Goal: Task Accomplishment & Management: Manage account settings

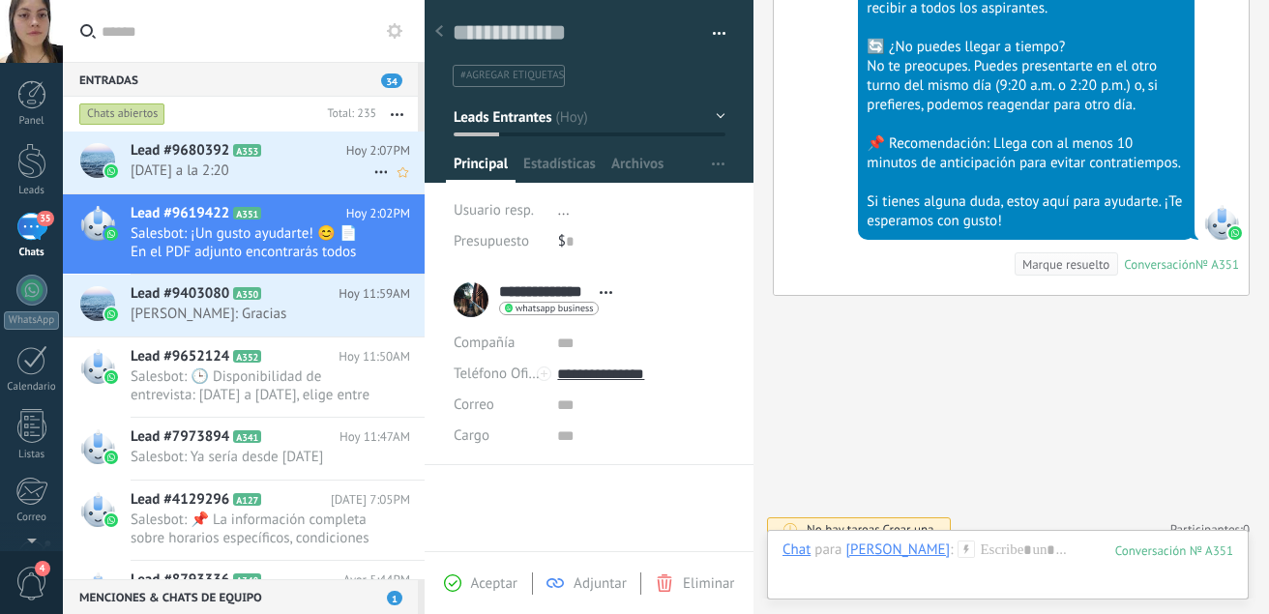
click at [296, 175] on span "[DATE] a la 2:20" at bounding box center [252, 171] width 243 height 18
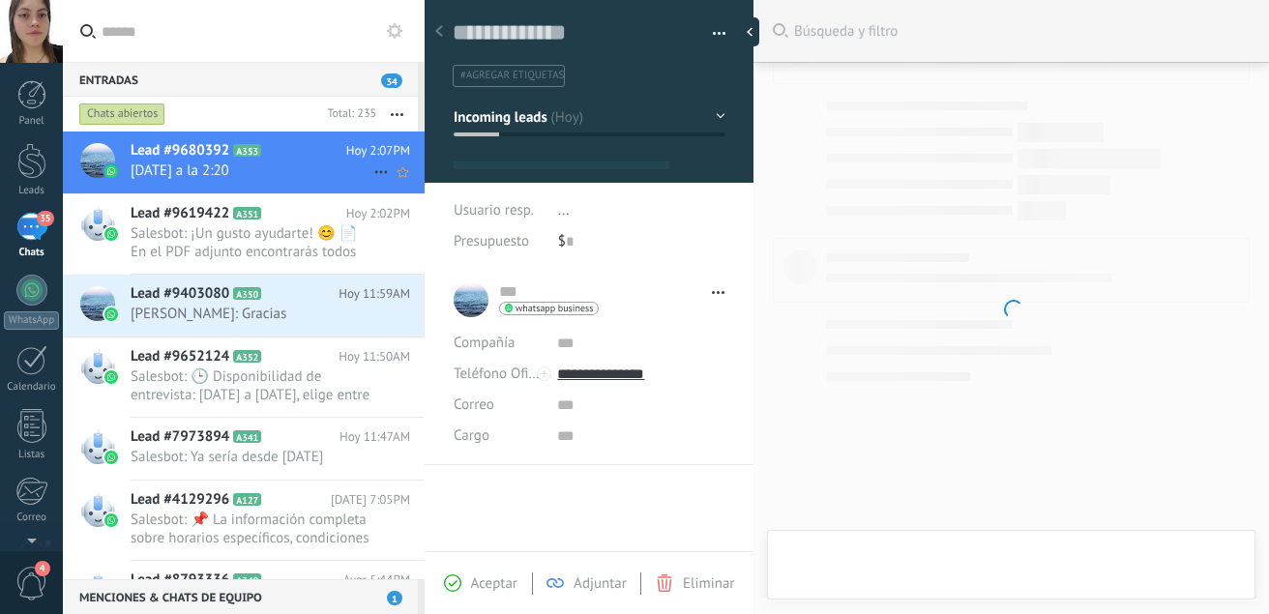
type textarea "**********"
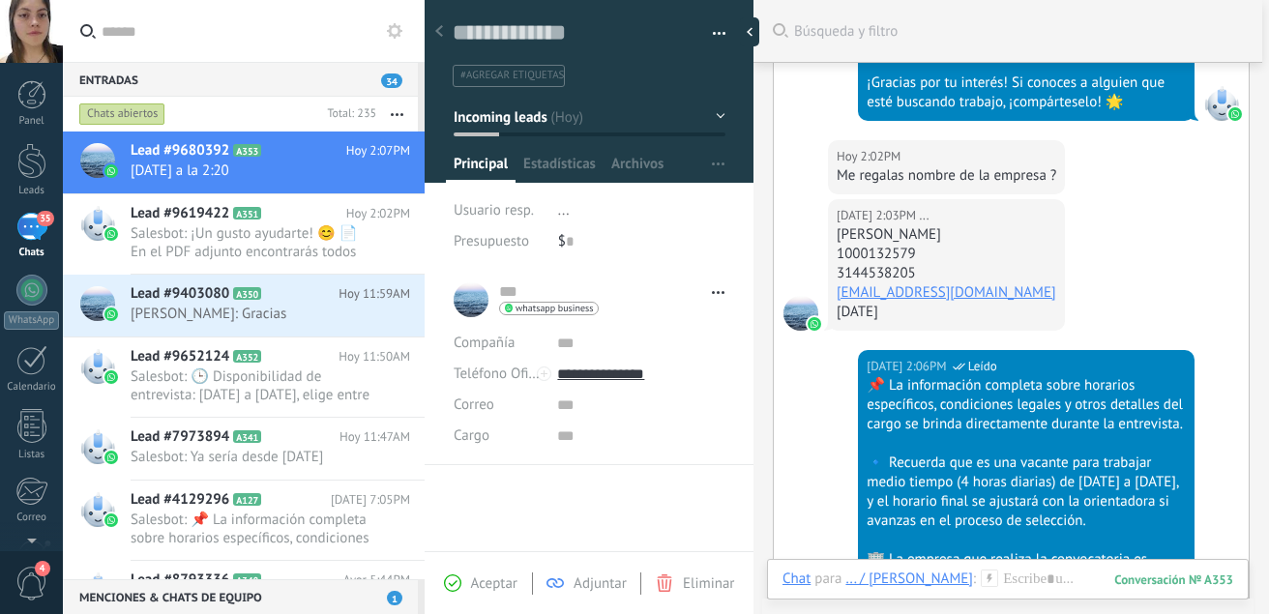
scroll to position [1439, 0]
drag, startPoint x: 1045, startPoint y: 226, endPoint x: 837, endPoint y: 234, distance: 208.2
click at [837, 234] on div "[PERSON_NAME]" at bounding box center [947, 235] width 220 height 19
copy div "[PERSON_NAME]"
drag, startPoint x: 941, startPoint y: 261, endPoint x: 831, endPoint y: 257, distance: 110.4
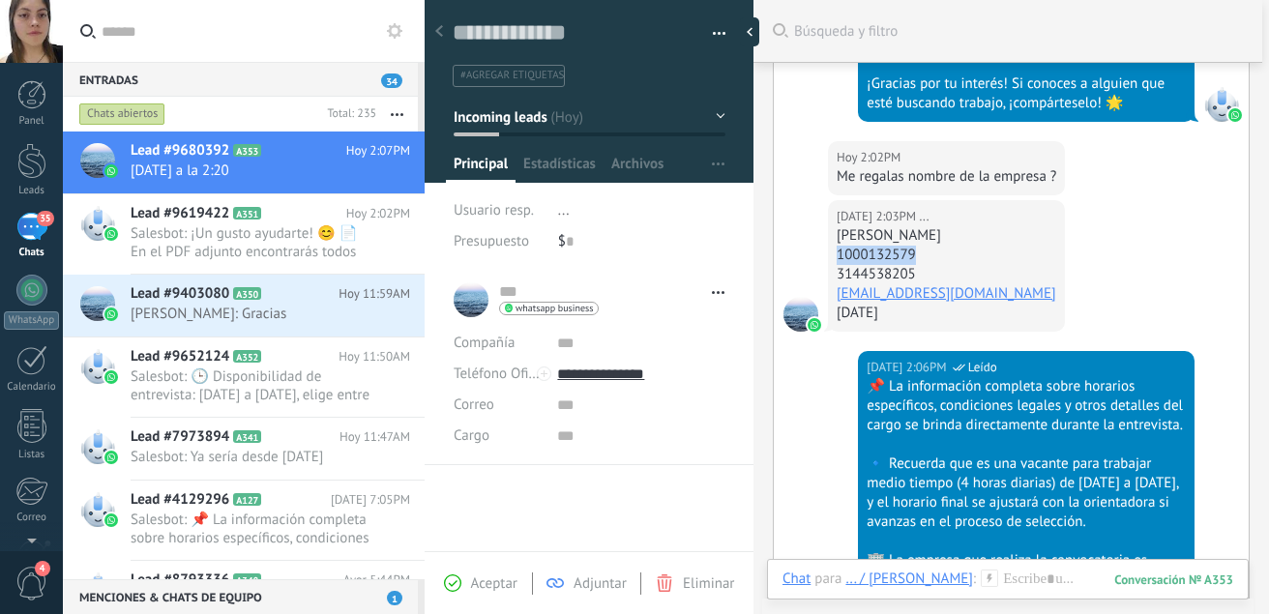
click at [831, 257] on div "[DATE] 2:03PM ... [PERSON_NAME] 1000132579 3144538205 [EMAIL_ADDRESS][DOMAIN_NA…" at bounding box center [946, 266] width 237 height 132
copy div "1000132579"
click at [863, 273] on body ".abccls-1,.abccls-2{fill-rule:evenodd}.abccls-2{fill:#fff} .abfcls-1{fill:none}…" at bounding box center [634, 307] width 1269 height 614
click at [891, 253] on div "1000132579" at bounding box center [947, 255] width 220 height 19
click at [932, 271] on div "3144538205" at bounding box center [947, 274] width 220 height 19
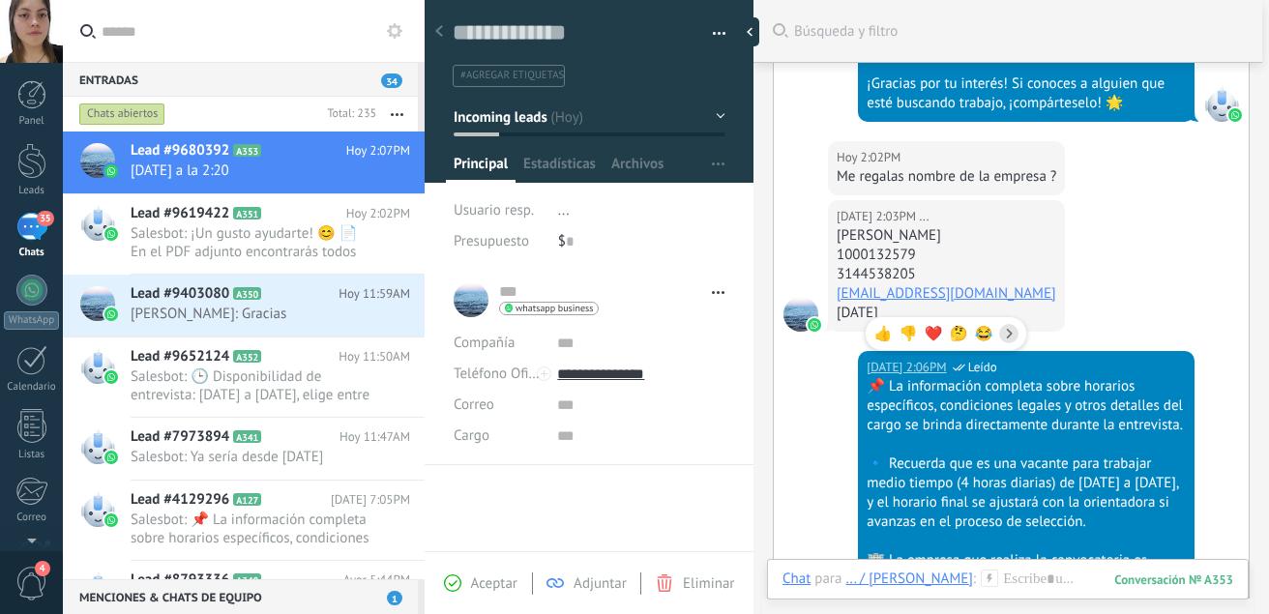
click at [996, 264] on div "1000132579" at bounding box center [947, 255] width 220 height 19
drag, startPoint x: 911, startPoint y: 275, endPoint x: 844, endPoint y: 265, distance: 68.4
click at [844, 265] on div "3144538205" at bounding box center [947, 274] width 220 height 19
drag, startPoint x: 921, startPoint y: 277, endPoint x: 836, endPoint y: 269, distance: 85.5
click at [836, 269] on div "[DATE] 2:03PM ... [PERSON_NAME] 1000132579 3144538205 [EMAIL_ADDRESS][DOMAIN_NA…" at bounding box center [946, 266] width 237 height 132
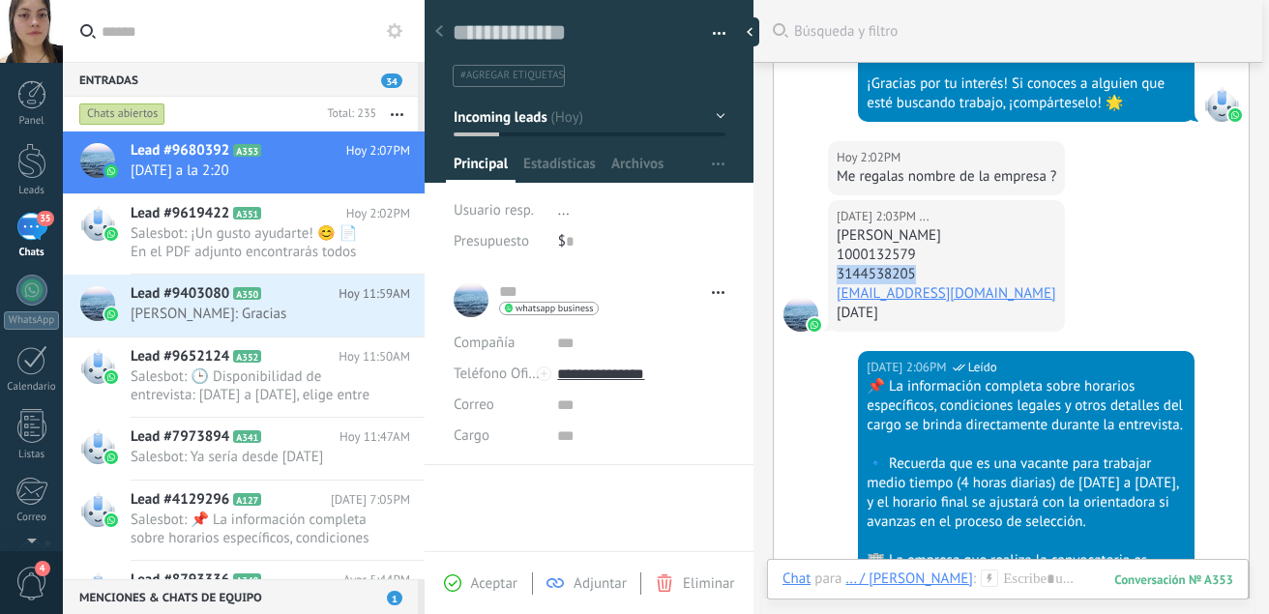
copy div "3144538205"
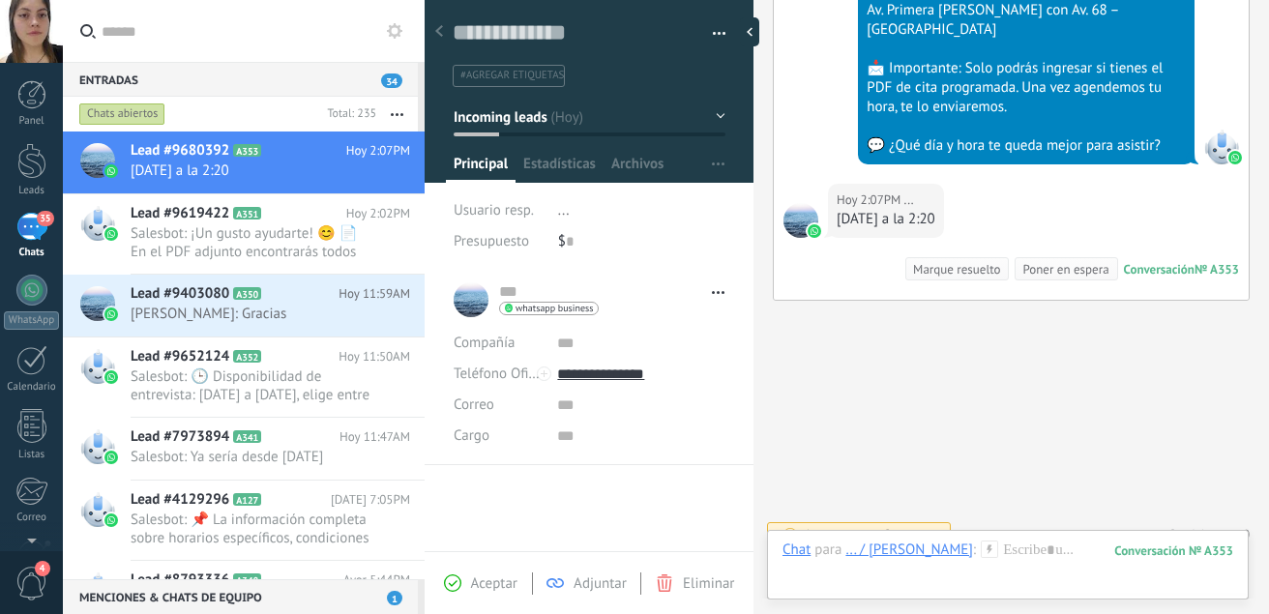
scroll to position [2401, 0]
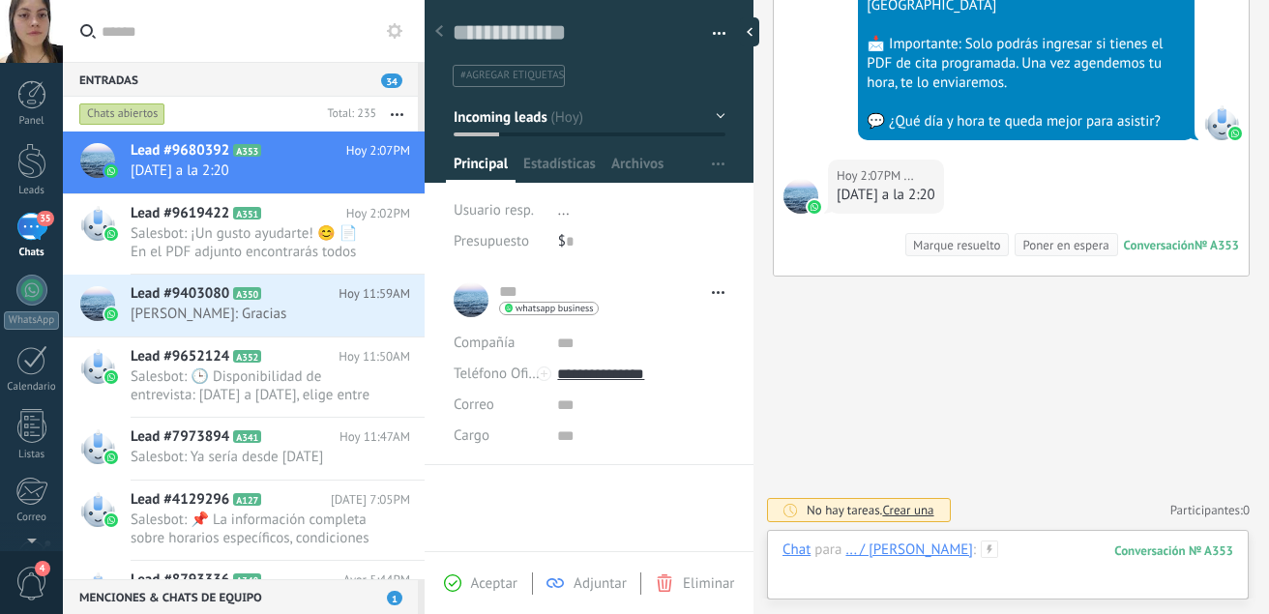
click at [1049, 557] on div at bounding box center [1008, 570] width 451 height 58
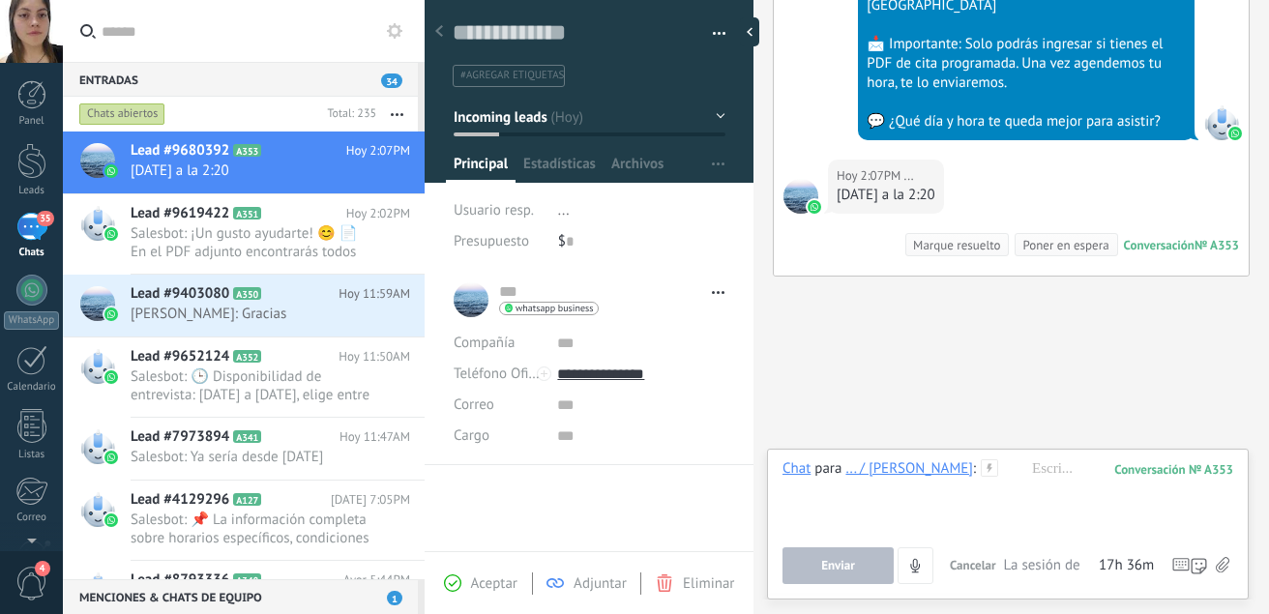
click at [1224, 565] on icon at bounding box center [1223, 565] width 14 height 16
click at [0, 0] on input "file" at bounding box center [0, 0] width 0 height 0
click at [1046, 485] on div at bounding box center [1008, 497] width 451 height 74
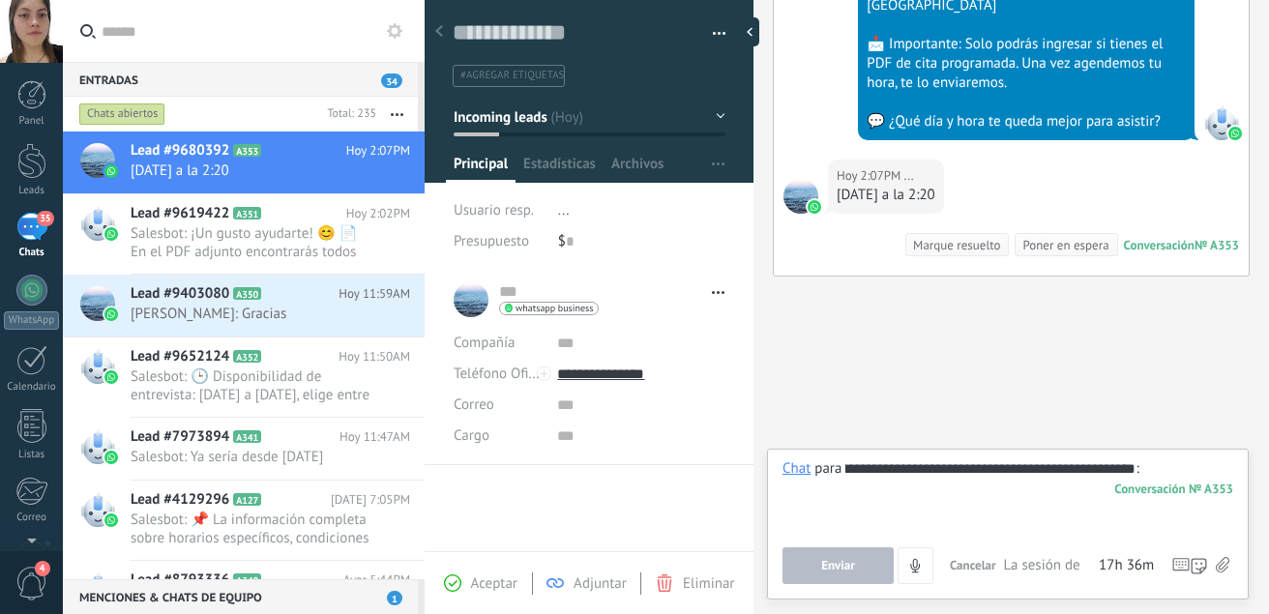
scroll to position [0, 79]
type input "**********"
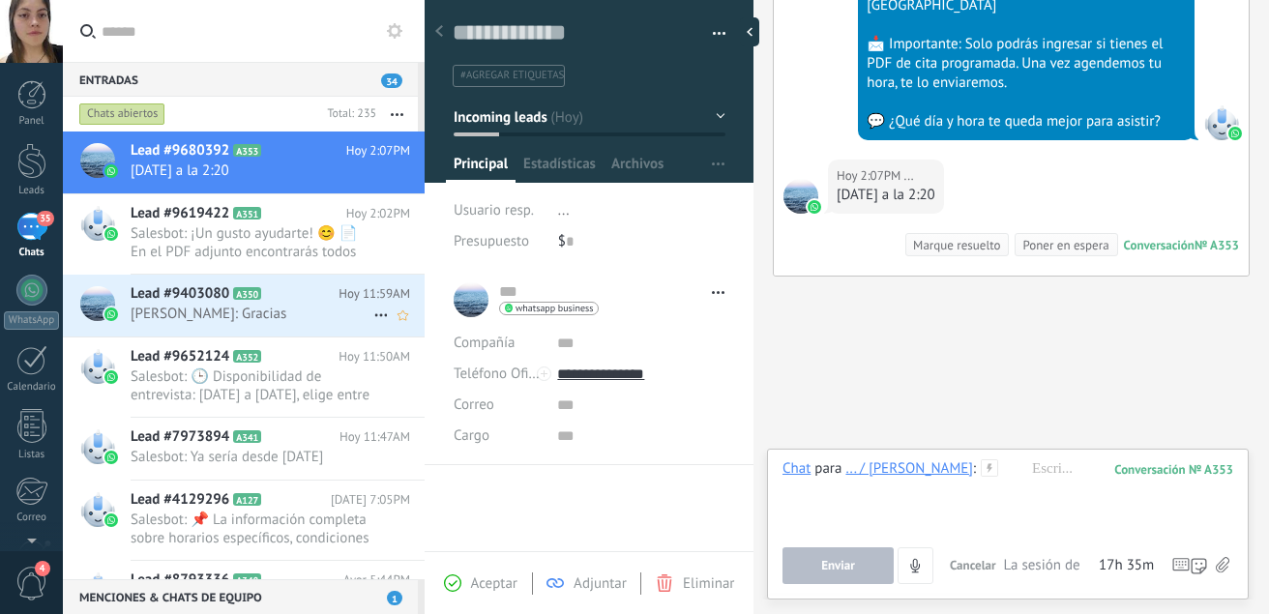
click at [261, 309] on span "[PERSON_NAME]: Gracias" at bounding box center [252, 314] width 243 height 18
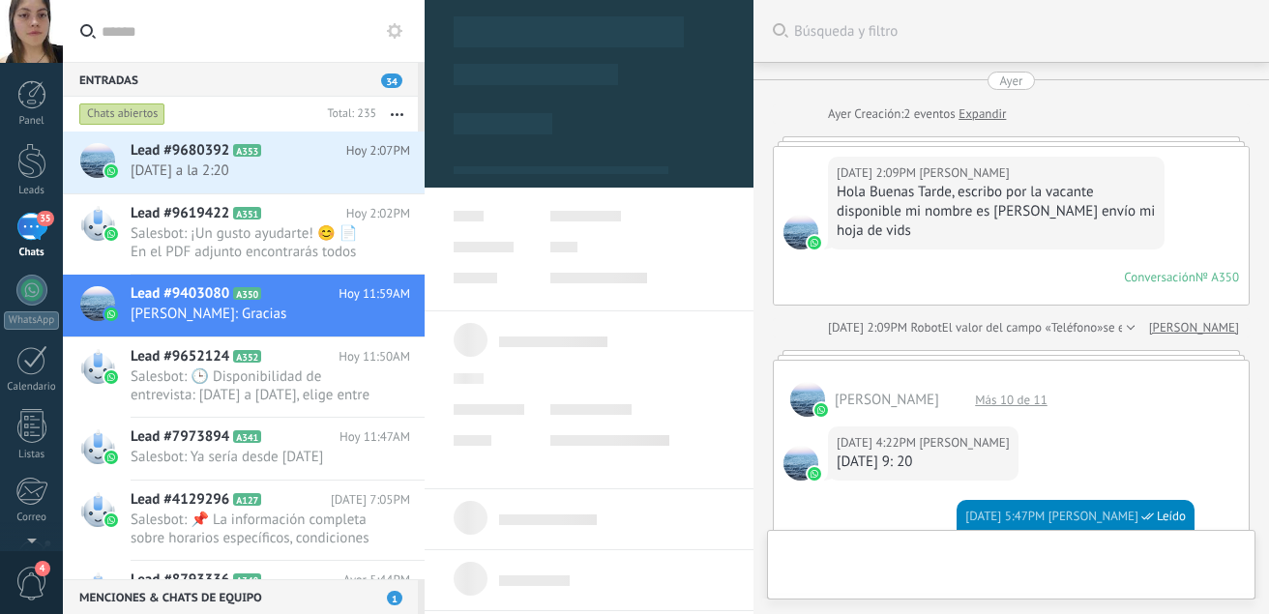
type textarea "**********"
